Goal: Use online tool/utility: Utilize a website feature to perform a specific function

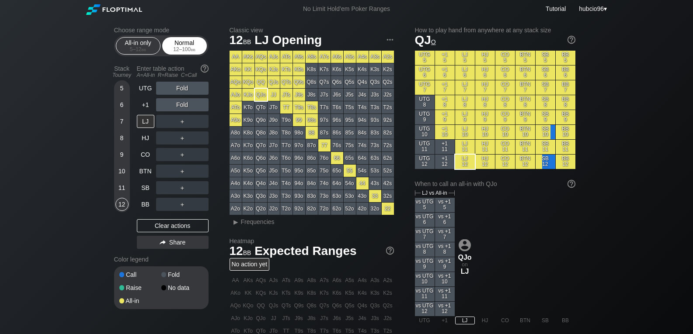
click at [180, 45] on div "Normal 12 – 100 bb" at bounding box center [184, 46] width 40 height 17
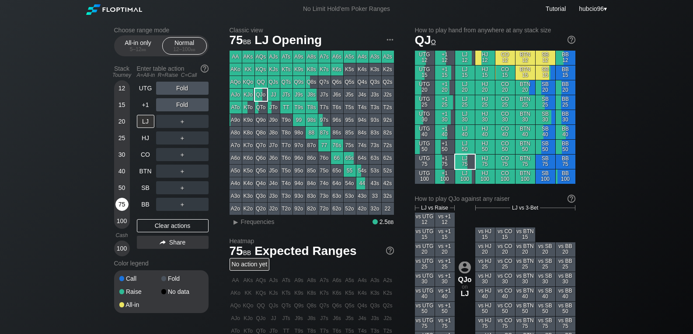
click at [124, 207] on div "75" at bounding box center [121, 204] width 13 height 13
click at [180, 154] on div "R ✕" at bounding box center [181, 154] width 17 height 13
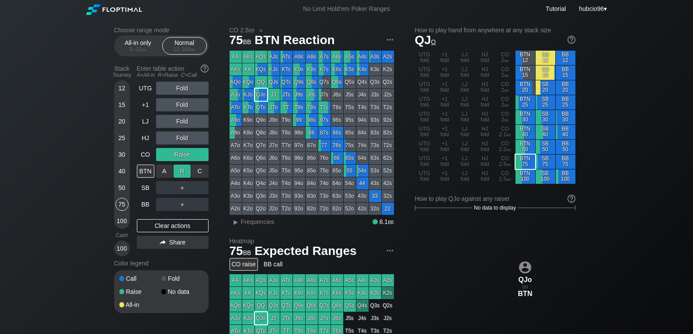
click at [181, 170] on div "R ✕" at bounding box center [181, 171] width 17 height 13
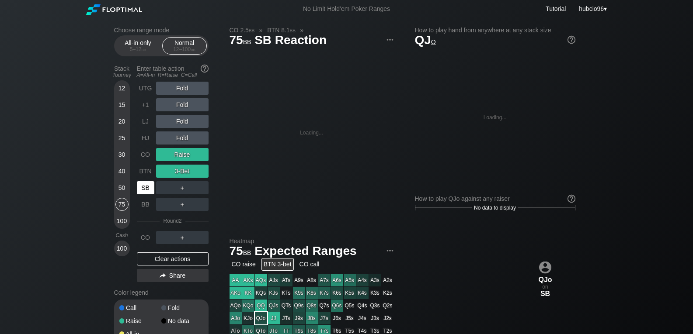
click at [146, 192] on div "SB" at bounding box center [145, 187] width 17 height 13
